Goal: Task Accomplishment & Management: Use online tool/utility

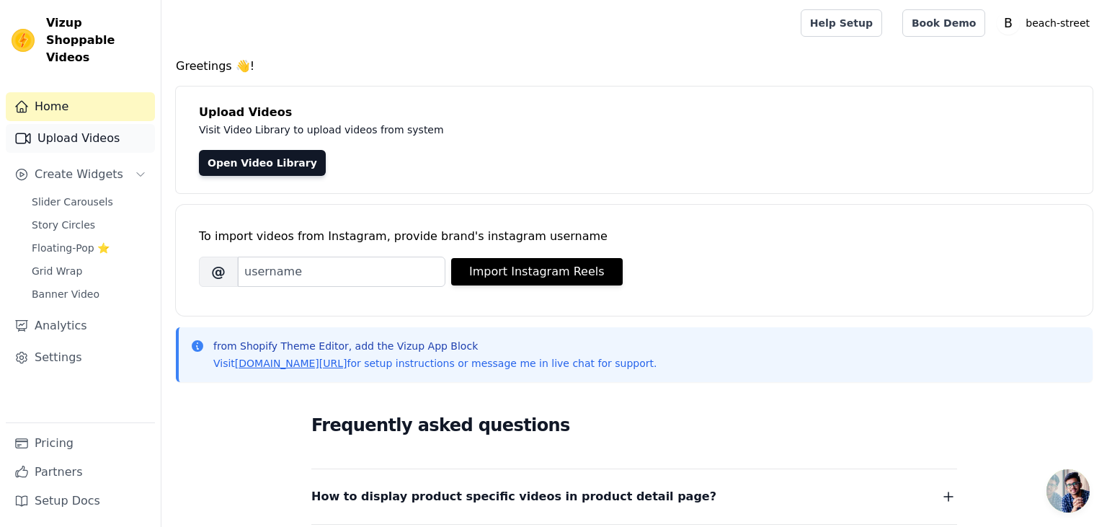
click at [79, 125] on link "Upload Videos" at bounding box center [80, 138] width 149 height 29
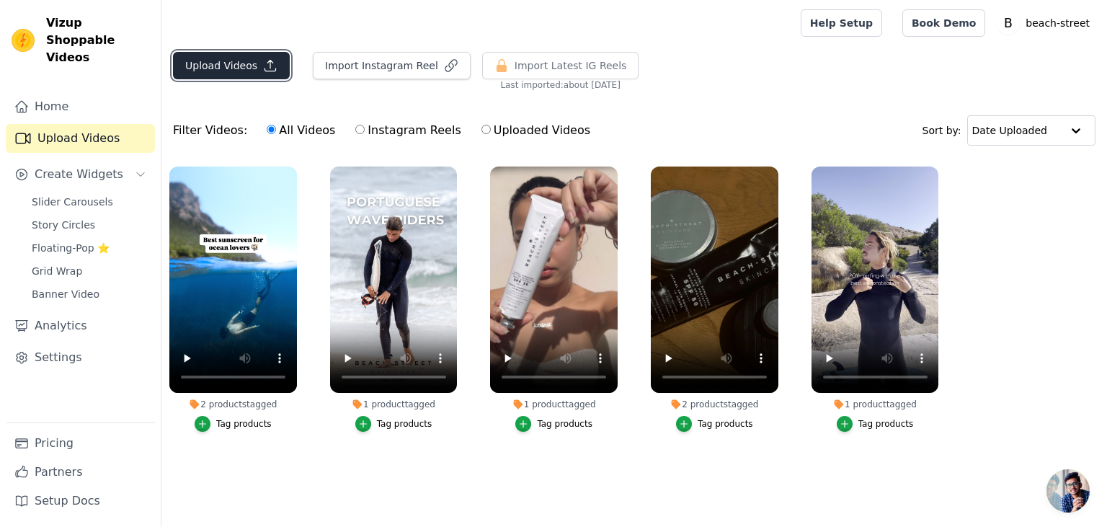
click at [252, 60] on button "Upload Videos" at bounding box center [231, 65] width 117 height 27
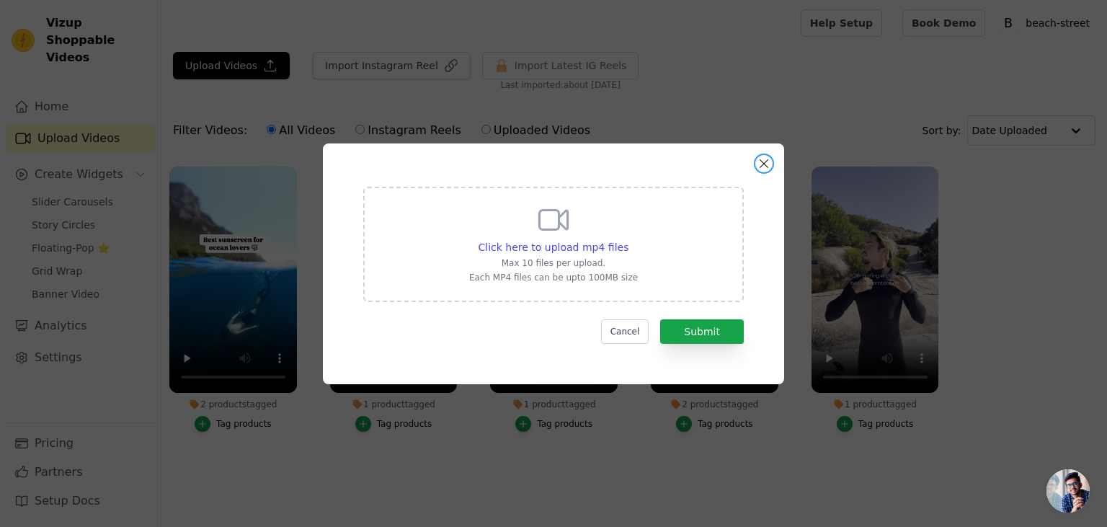
click at [765, 160] on button "Close modal" at bounding box center [763, 163] width 17 height 17
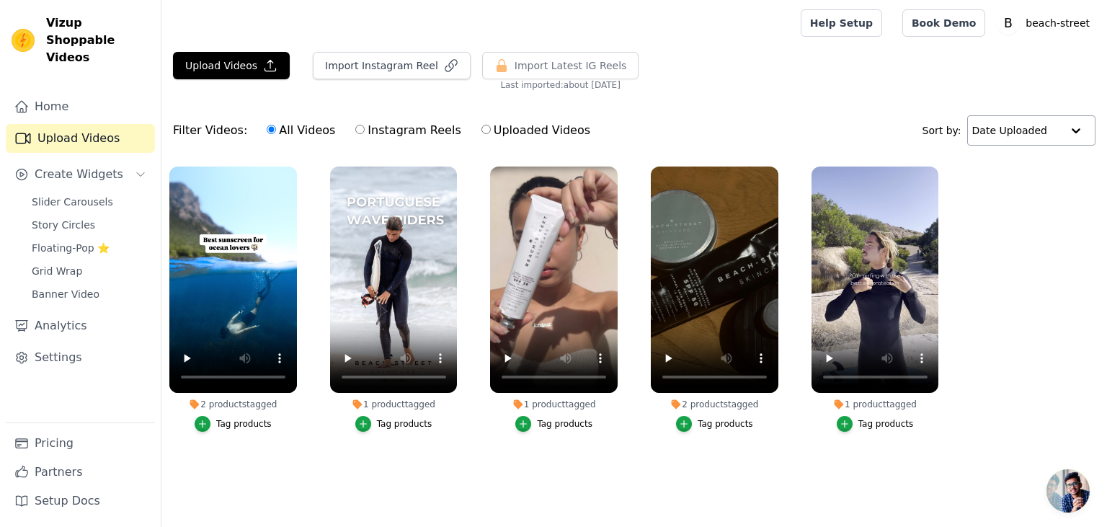
click at [1025, 131] on input "text" at bounding box center [1016, 130] width 89 height 29
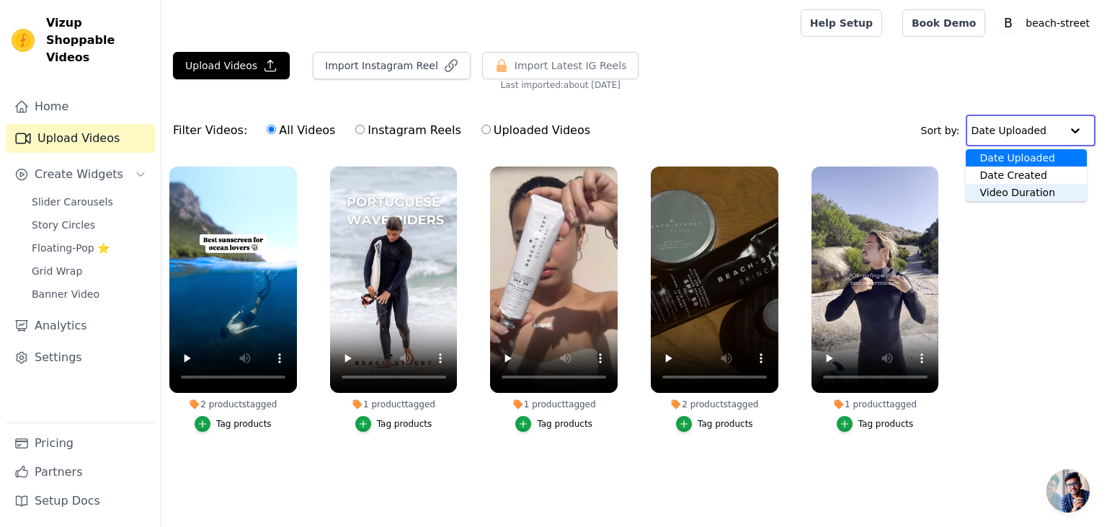
click at [1031, 323] on ul "2 products tagged Tag products 1 product tagged Tag products 1 product tagged T…" at bounding box center [634, 314] width 946 height 310
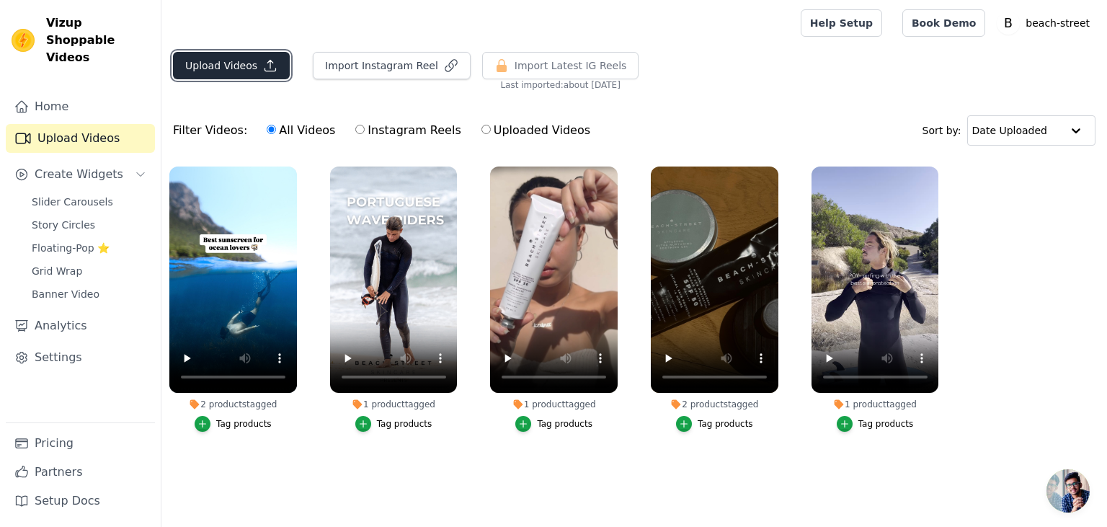
click at [263, 68] on icon "button" at bounding box center [270, 65] width 14 height 14
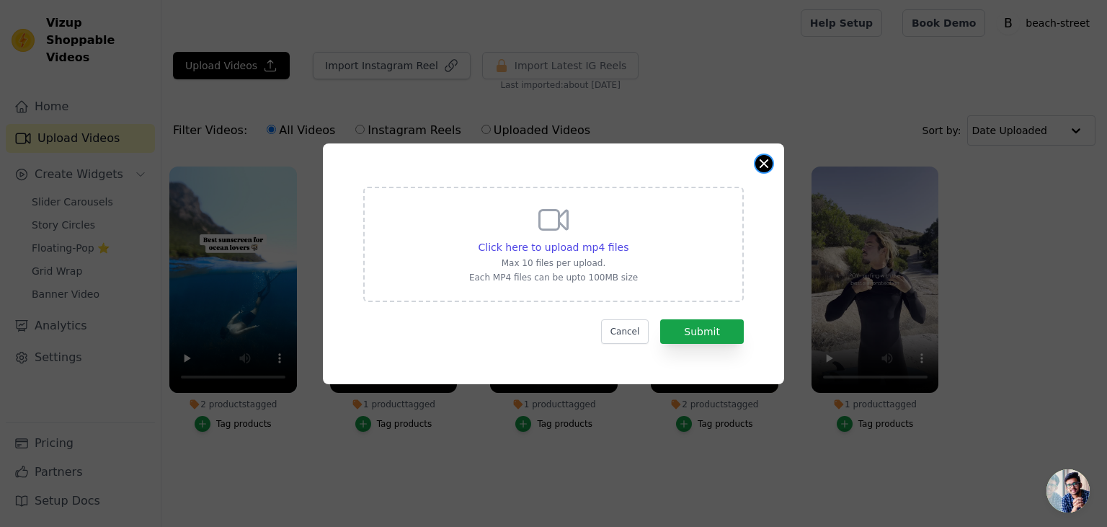
click at [768, 161] on button "Close modal" at bounding box center [763, 163] width 17 height 17
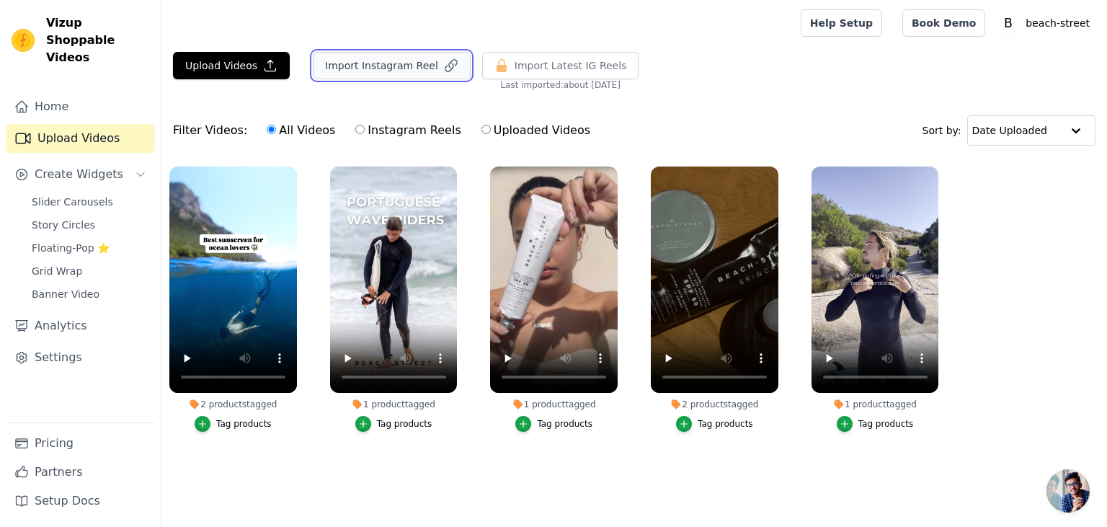
click at [390, 68] on button "Import Instagram Reel" at bounding box center [392, 65] width 158 height 27
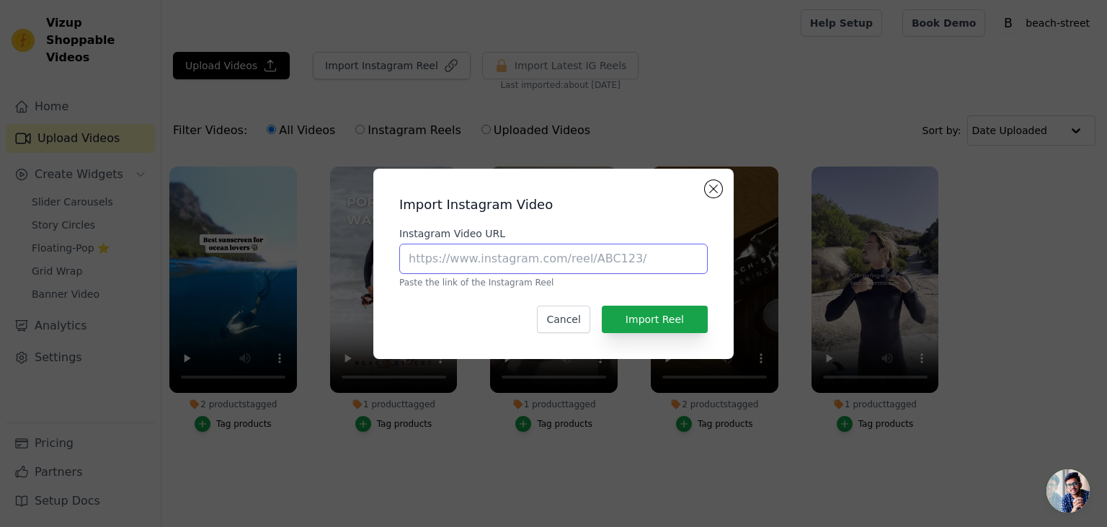
click at [555, 257] on input "Instagram Video URL" at bounding box center [553, 259] width 309 height 30
paste input "https://www.instagram.com/reel/DNcwqdcsR4E/?igsh=OWE0ZnpyeGtyMXd0"
type input "https://www.instagram.com/reel/DNcwqdcsR4E/?igsh=OWE0ZnpyeGtyMXd0"
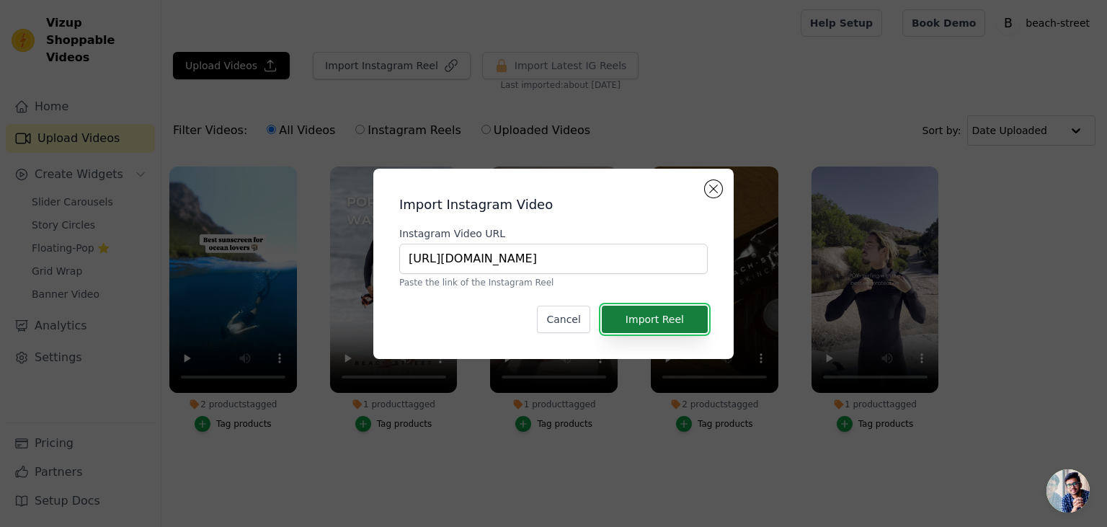
click at [660, 324] on button "Import Reel" at bounding box center [655, 319] width 106 height 27
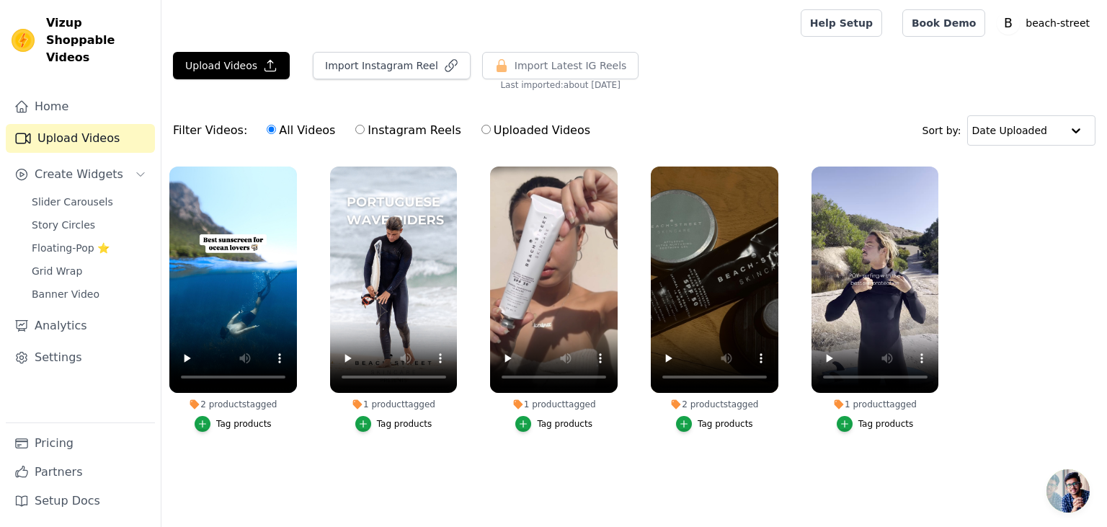
click at [355, 128] on input "Instagram Reels" at bounding box center [359, 129] width 9 height 9
radio input "true"
click at [267, 130] on input "All Videos" at bounding box center [271, 129] width 9 height 9
radio input "true"
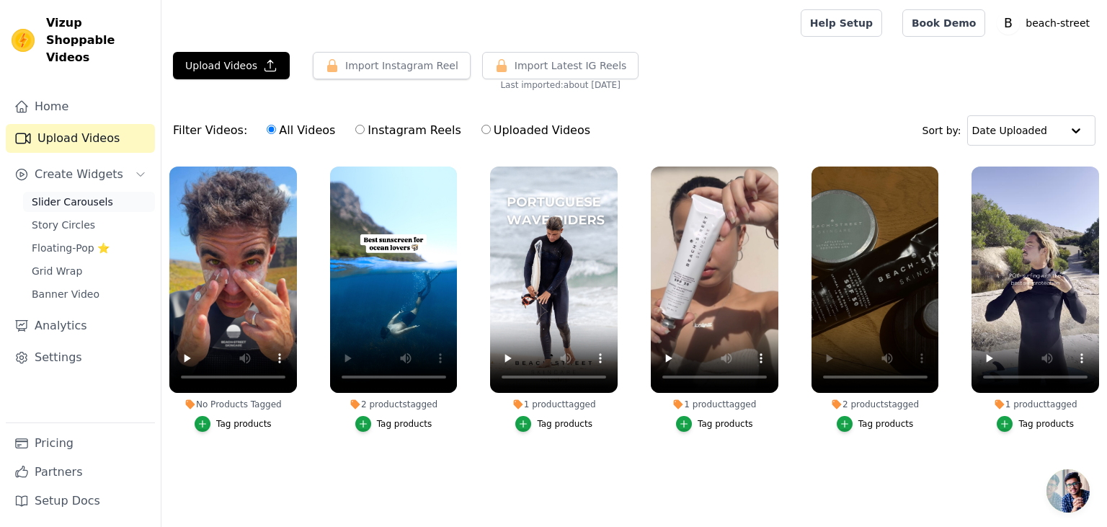
click at [68, 195] on span "Slider Carousels" at bounding box center [72, 202] width 81 height 14
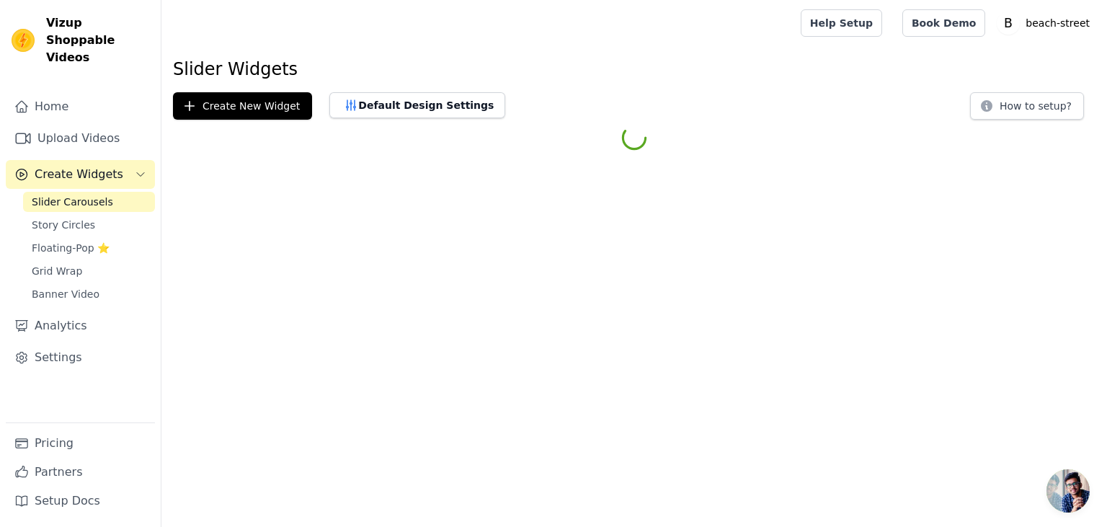
click at [1057, 498] on span "Open chat" at bounding box center [1068, 490] width 43 height 43
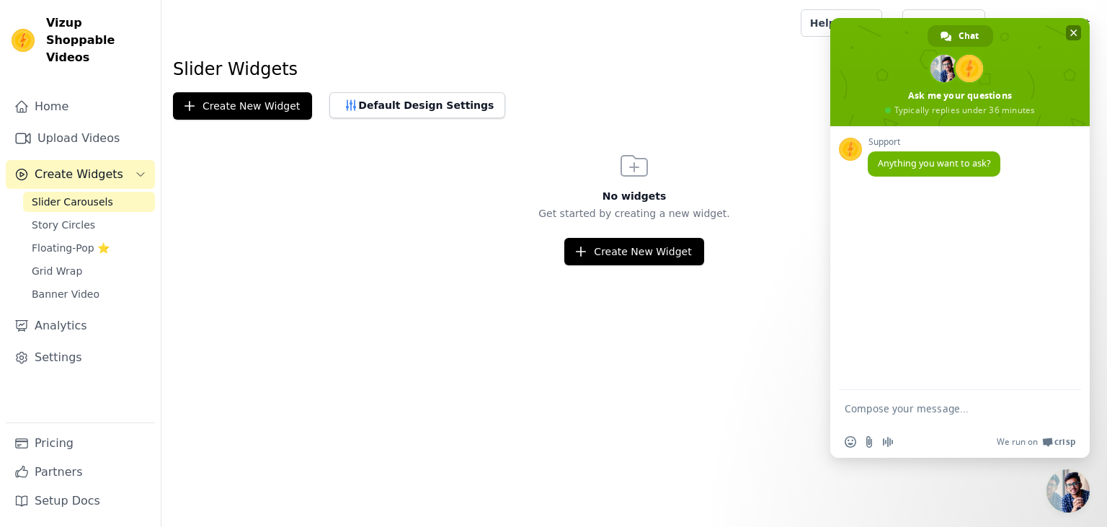
click at [1074, 31] on span "Close chat" at bounding box center [1073, 32] width 7 height 9
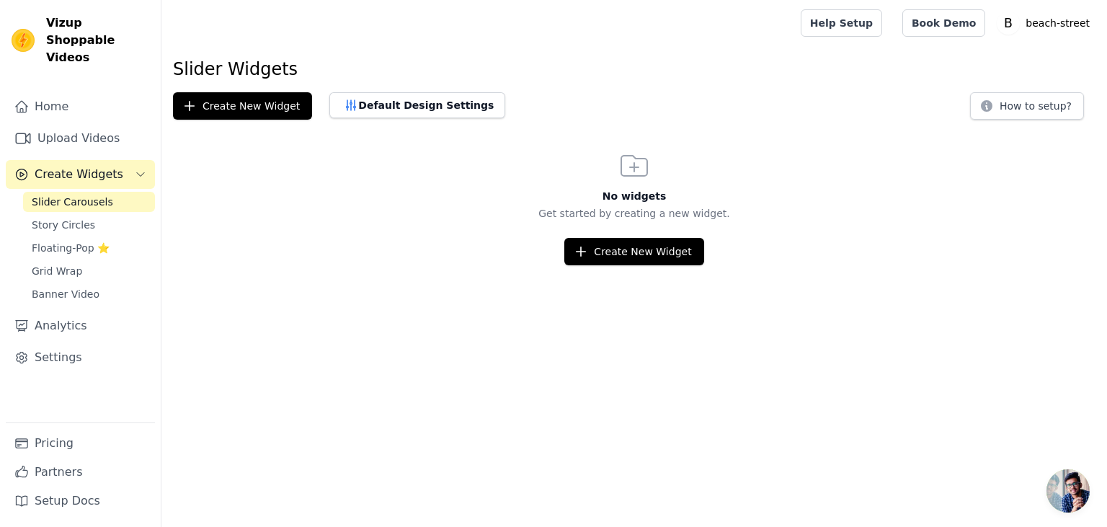
click at [108, 192] on link "Slider Carousels" at bounding box center [89, 202] width 132 height 20
click at [106, 215] on link "Story Circles" at bounding box center [89, 225] width 132 height 20
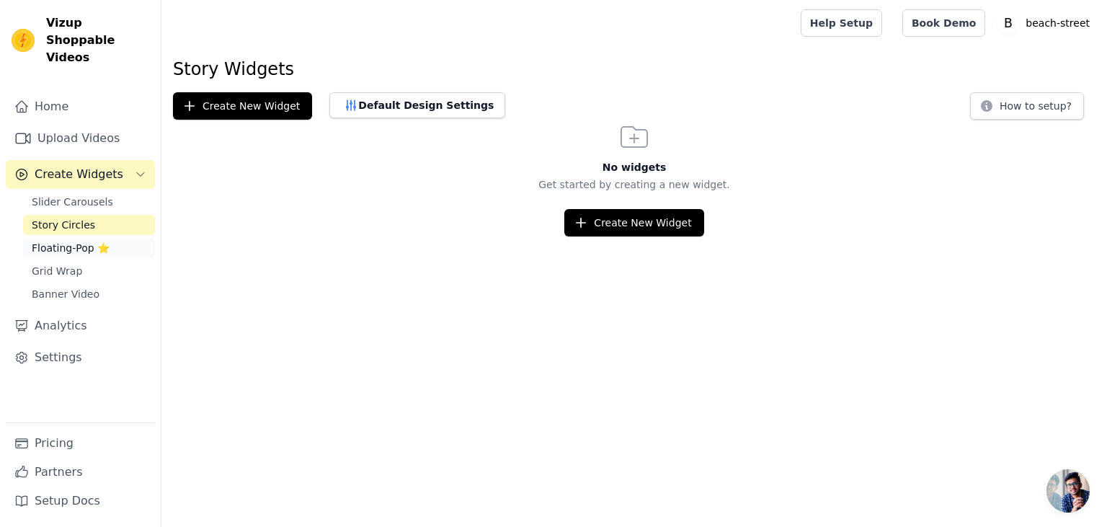
click at [106, 238] on link "Floating-Pop ⭐" at bounding box center [89, 248] width 132 height 20
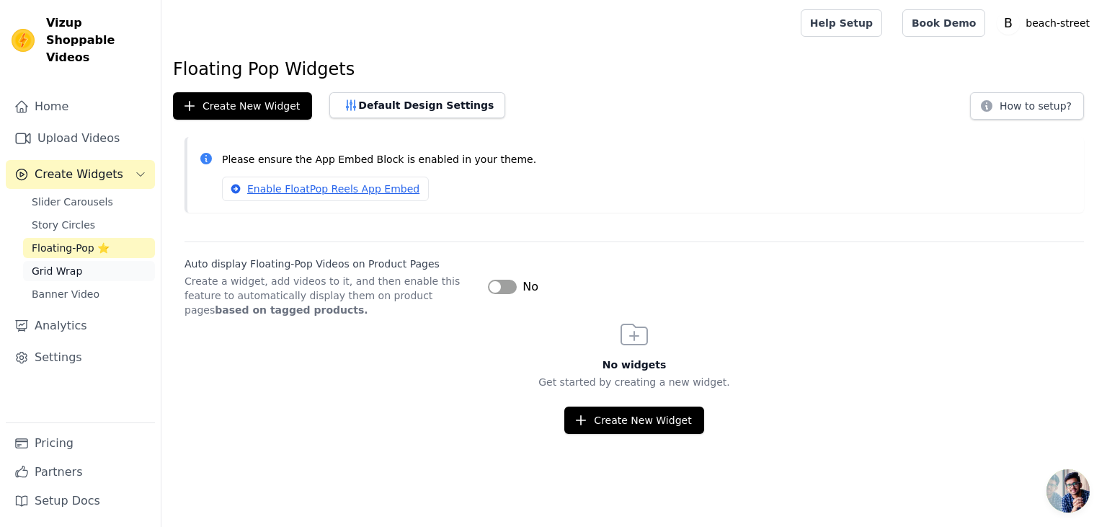
click at [104, 261] on link "Grid Wrap" at bounding box center [89, 271] width 132 height 20
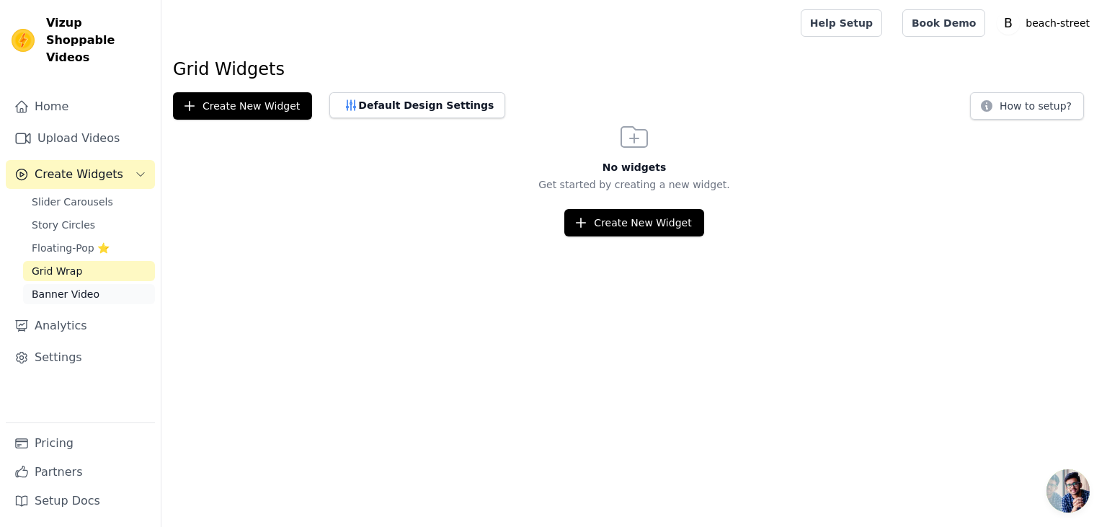
click at [111, 284] on link "Banner Video" at bounding box center [89, 294] width 132 height 20
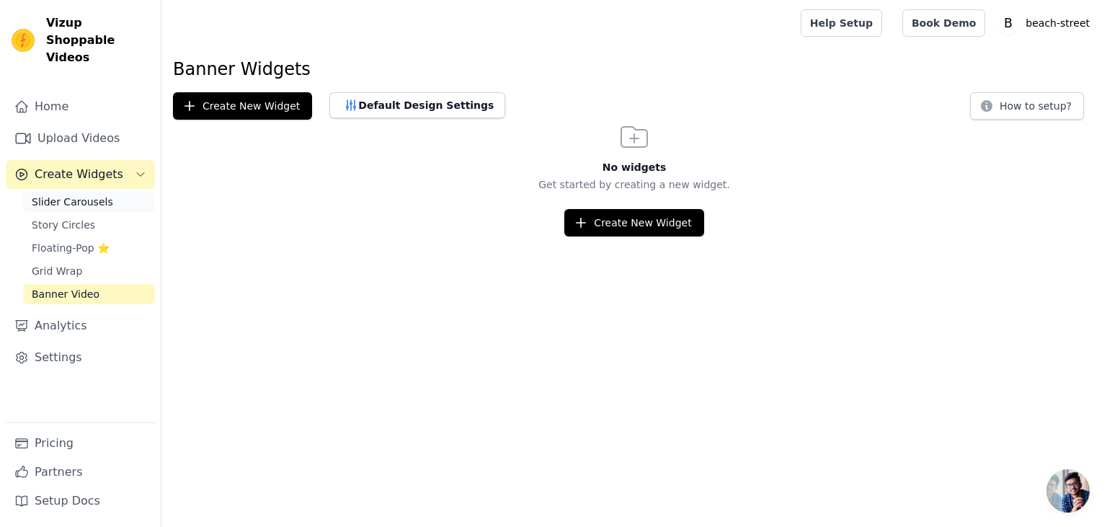
click at [108, 192] on link "Slider Carousels" at bounding box center [89, 202] width 132 height 20
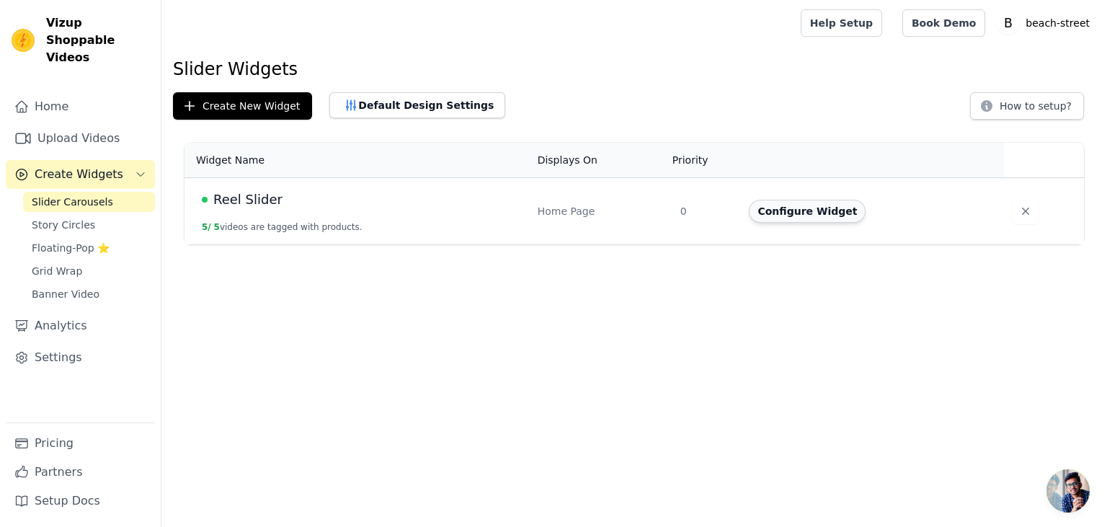
click at [798, 216] on button "Configure Widget" at bounding box center [807, 211] width 117 height 23
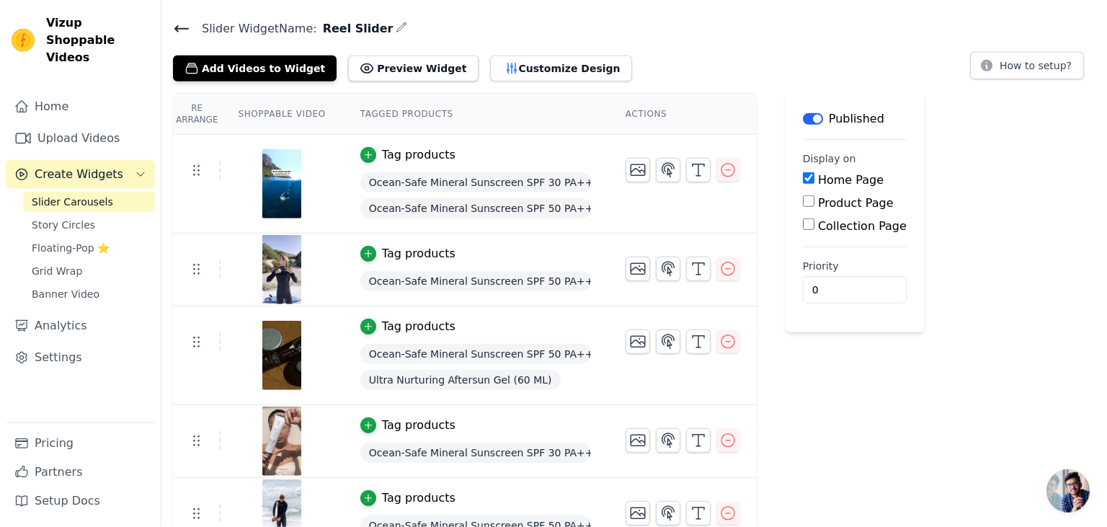
scroll to position [61, 0]
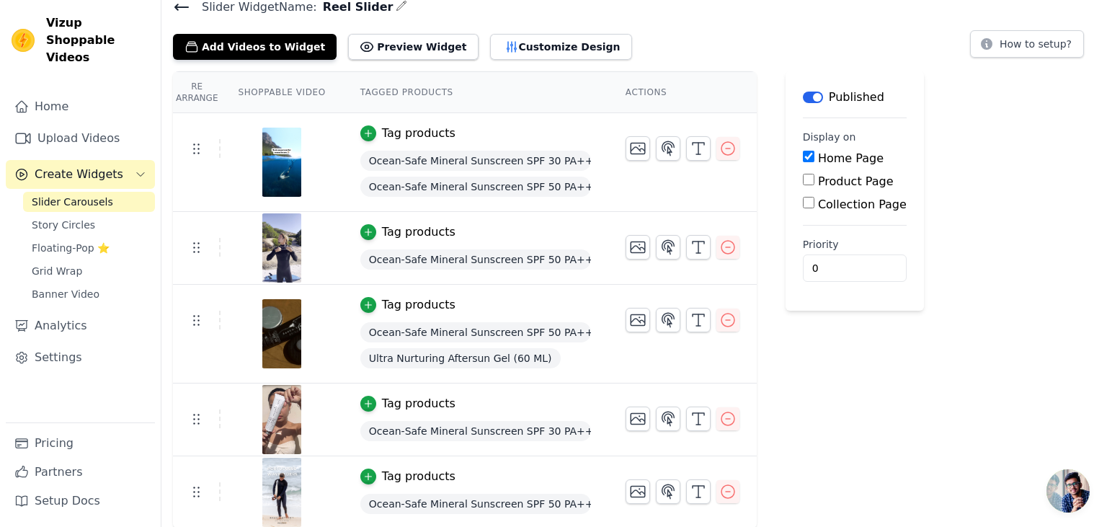
click at [283, 421] on img at bounding box center [282, 419] width 40 height 69
click at [269, 329] on img at bounding box center [282, 333] width 40 height 69
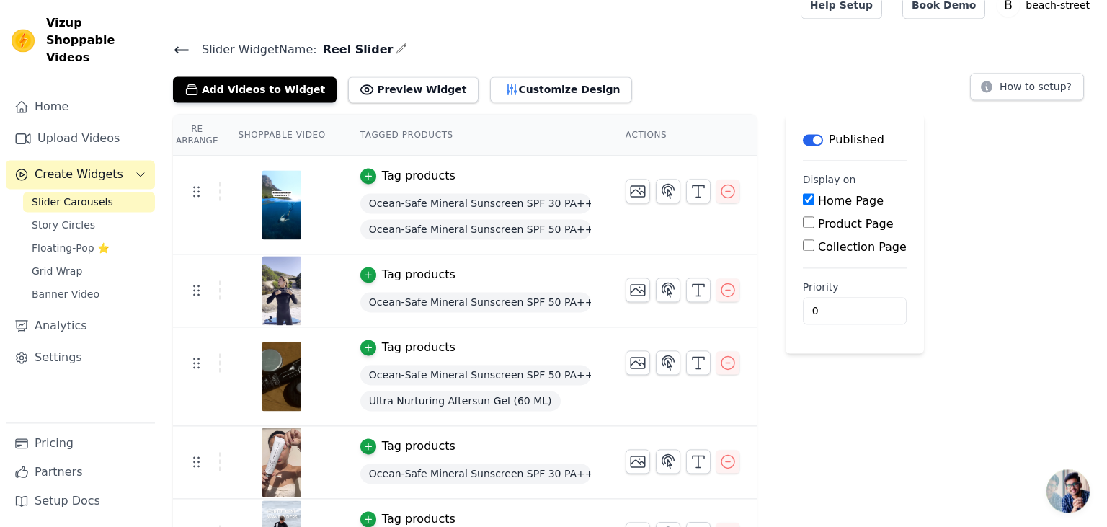
scroll to position [0, 0]
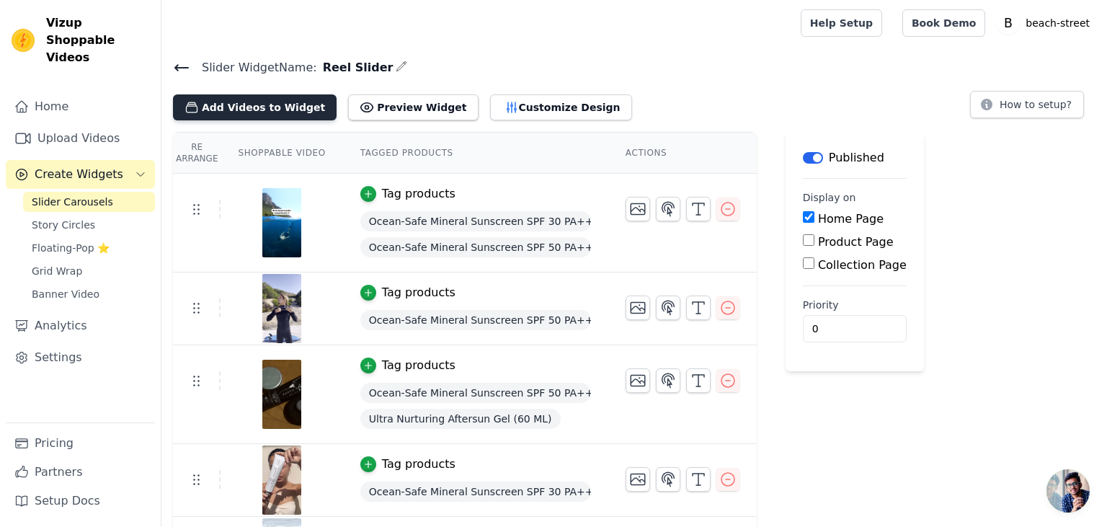
click at [278, 107] on button "Add Videos to Widget" at bounding box center [255, 107] width 164 height 26
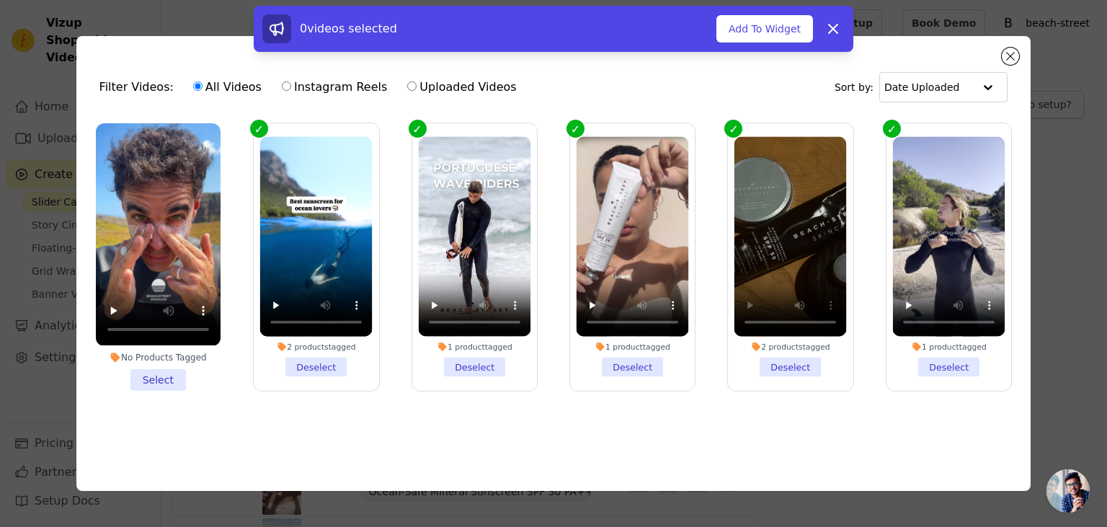
click at [572, 128] on label "1 product tagged Deselect" at bounding box center [632, 257] width 126 height 268
click at [0, 0] on input "1 product tagged Deselect" at bounding box center [0, 0] width 0 height 0
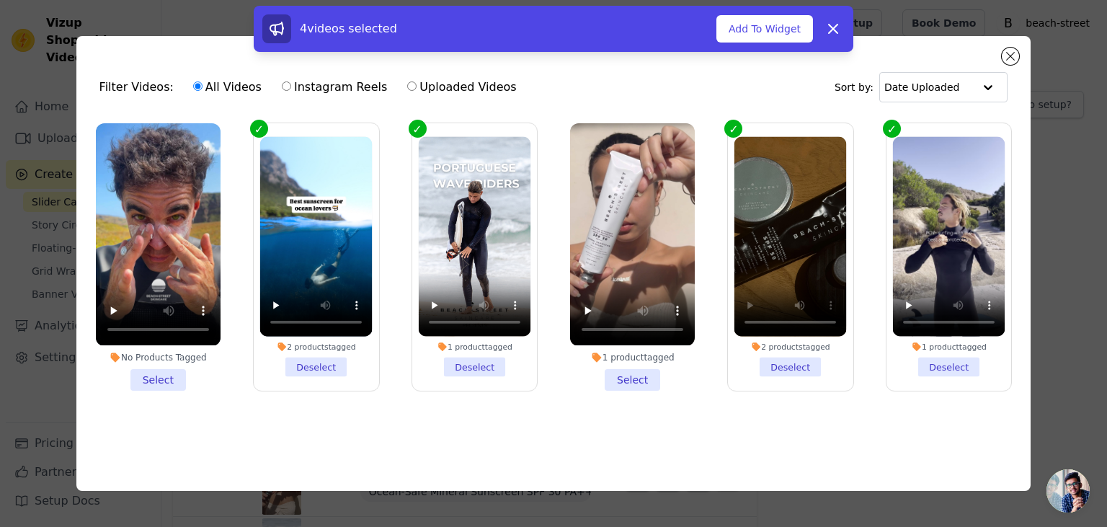
click at [165, 370] on li "No Products Tagged Select" at bounding box center [158, 256] width 125 height 267
click at [0, 0] on input "No Products Tagged Select" at bounding box center [0, 0] width 0 height 0
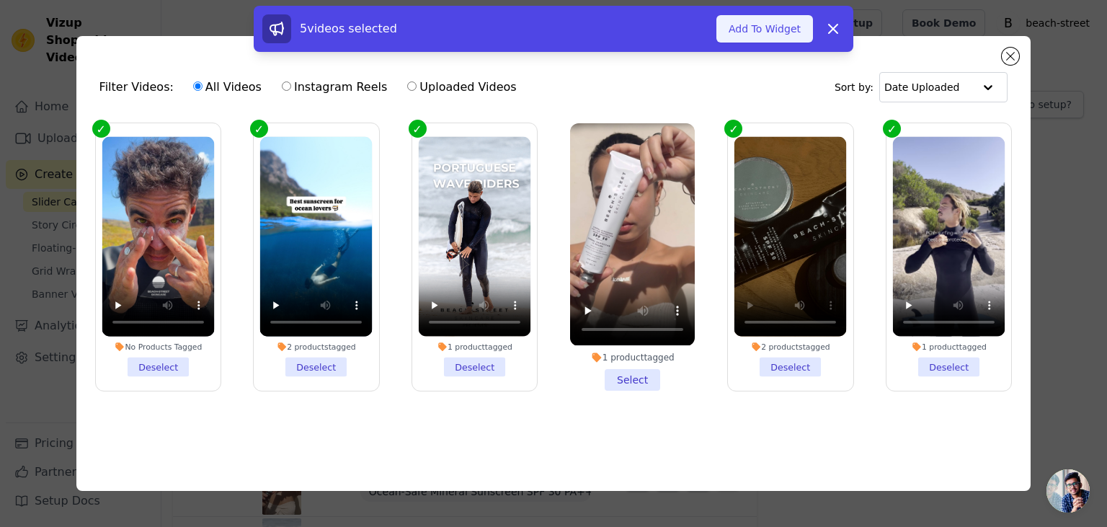
click at [776, 37] on button "Add To Widget" at bounding box center [764, 28] width 97 height 27
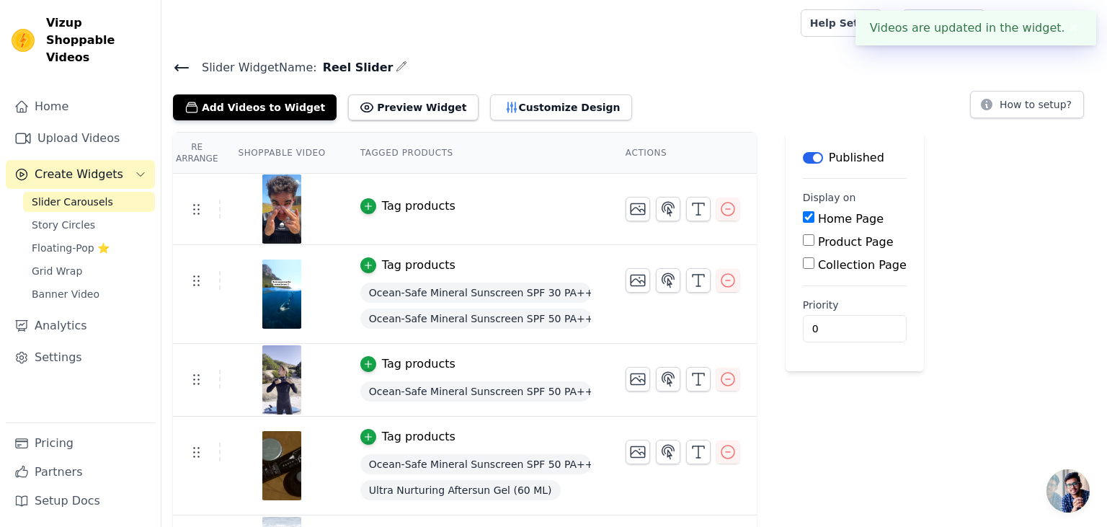
scroll to position [58, 0]
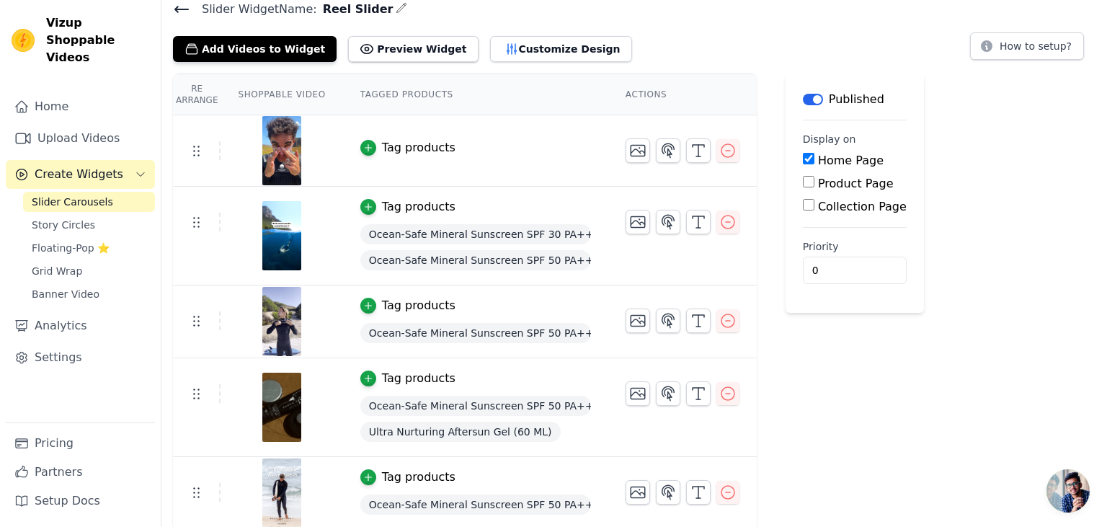
click at [277, 149] on img at bounding box center [282, 150] width 40 height 69
click at [363, 149] on icon "button" at bounding box center [368, 148] width 10 height 10
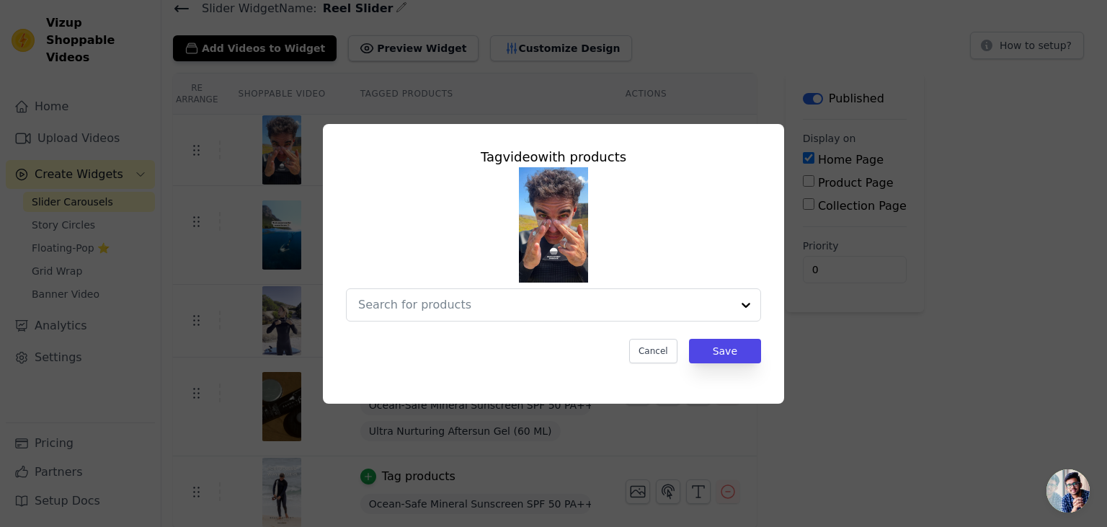
scroll to position [0, 0]
click at [727, 302] on input "text" at bounding box center [544, 304] width 373 height 17
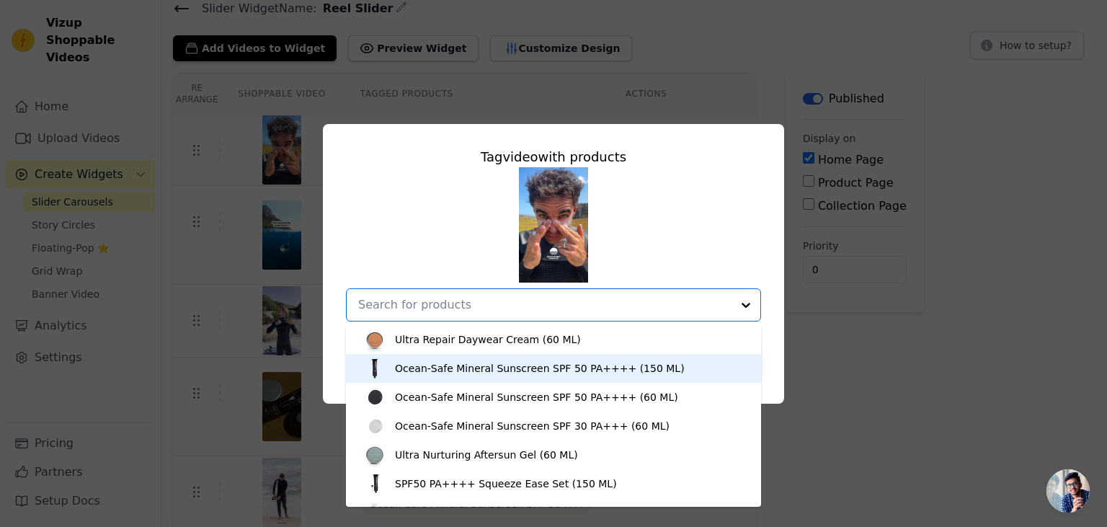
click at [627, 377] on div "Ocean-Safe Mineral Sunscreen SPF 50 PA++++ (150 ML)" at bounding box center [553, 368] width 386 height 29
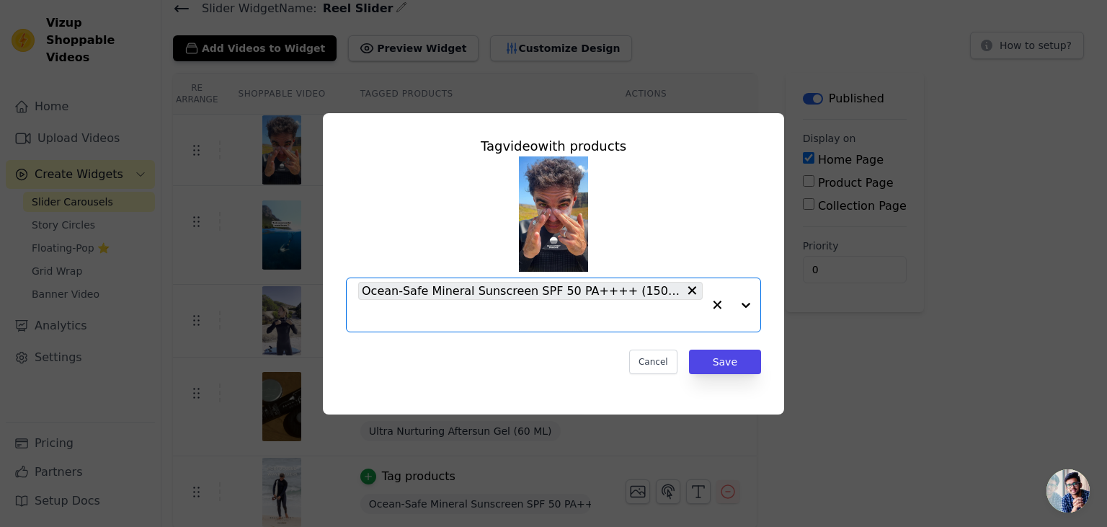
click at [746, 304] on div at bounding box center [732, 304] width 58 height 53
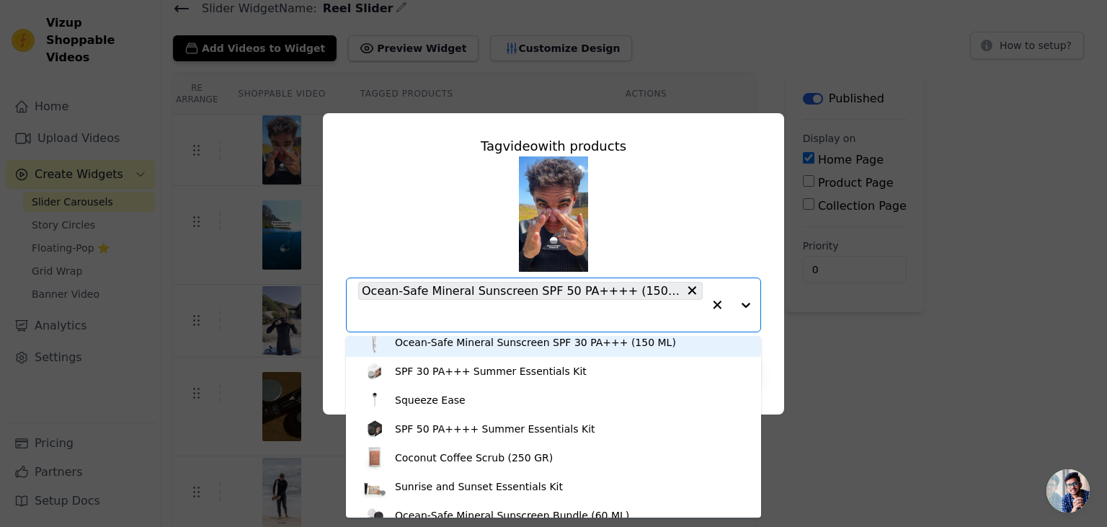
scroll to position [213, 0]
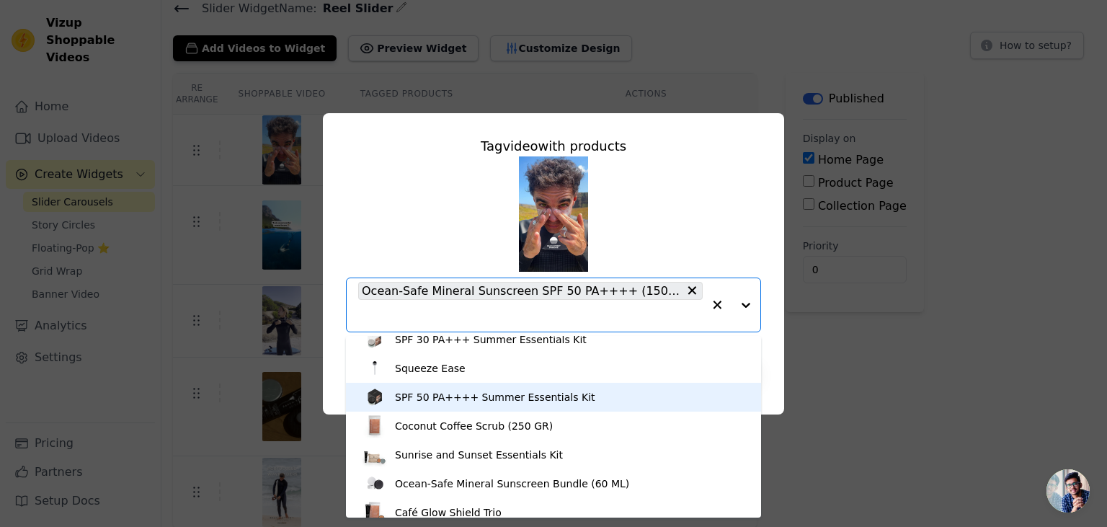
click at [580, 399] on div "SPF 50 PA++++ Summer Essentials Kit" at bounding box center [553, 397] width 386 height 29
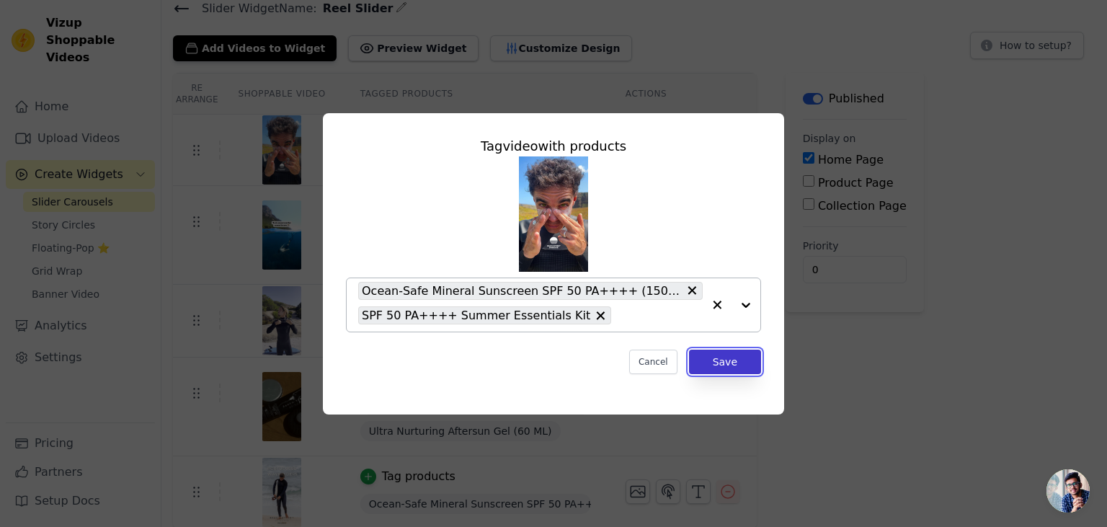
click at [739, 360] on button "Save" at bounding box center [725, 362] width 72 height 25
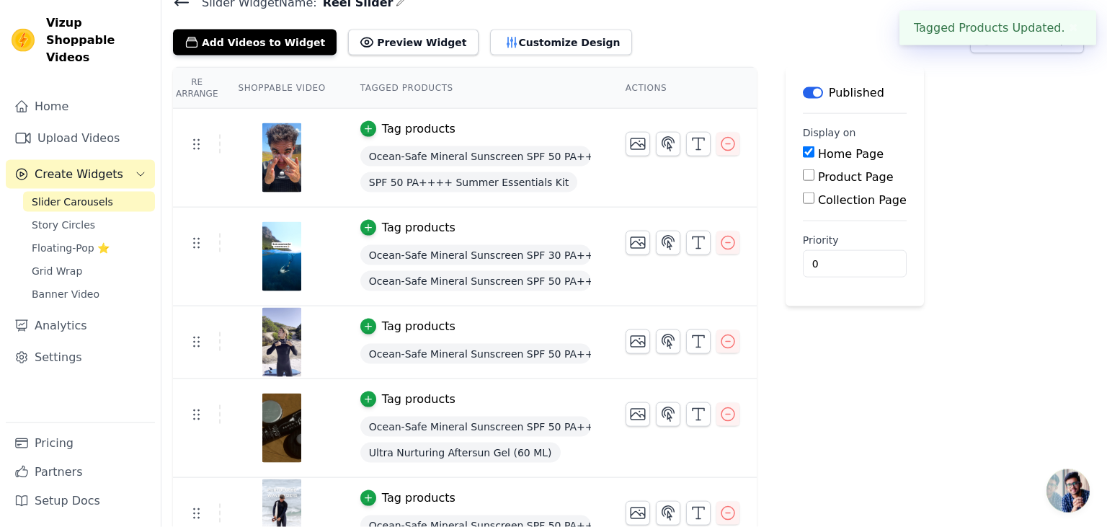
scroll to position [86, 0]
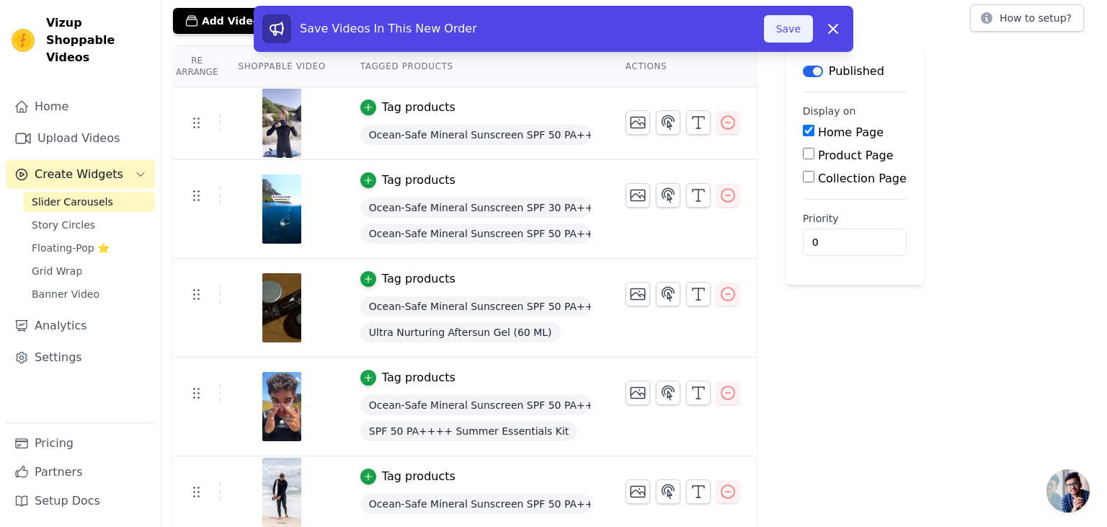
click at [794, 27] on button "Save" at bounding box center [788, 28] width 49 height 27
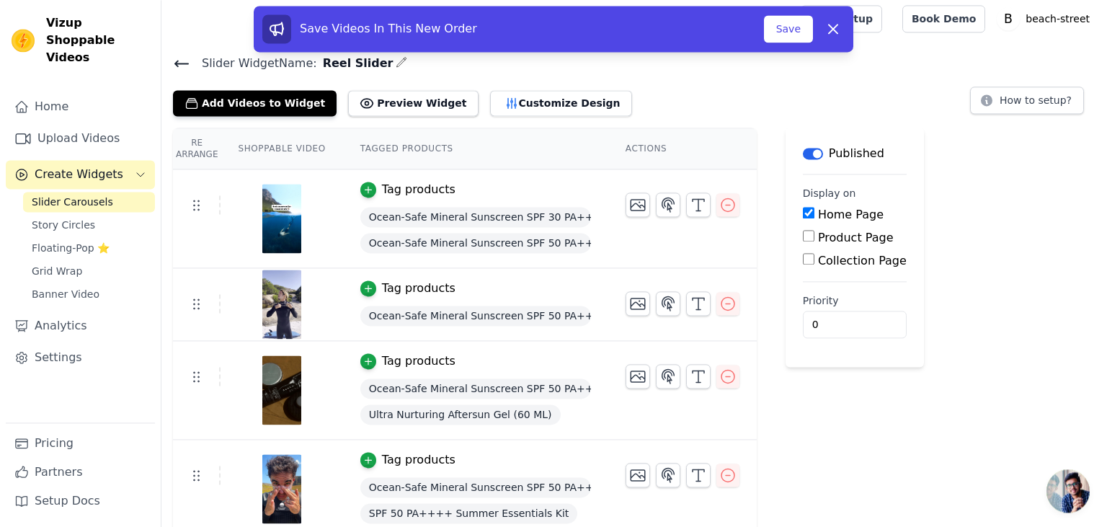
scroll to position [86, 0]
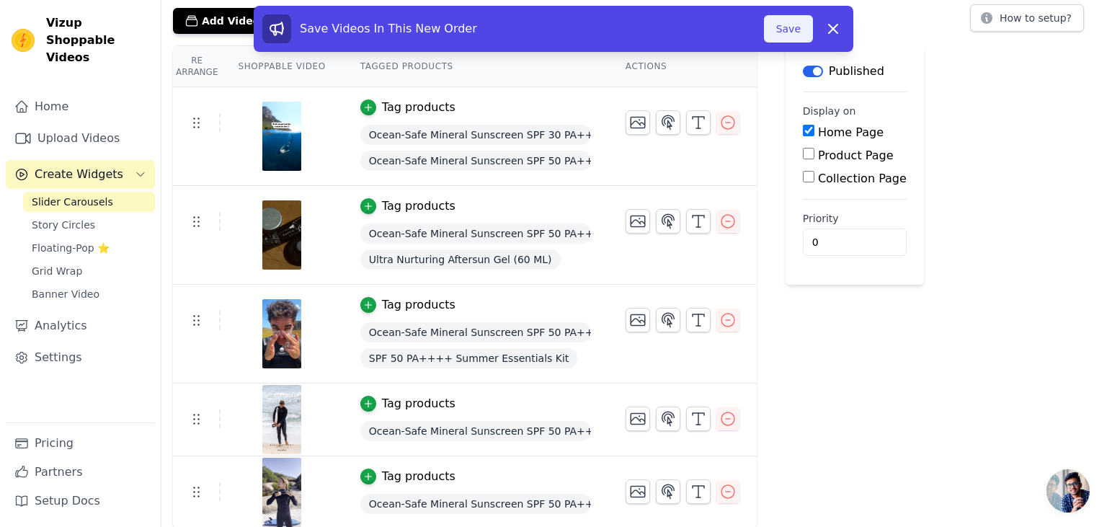
click at [794, 23] on button "Save" at bounding box center [788, 28] width 49 height 27
